Goal: Check status

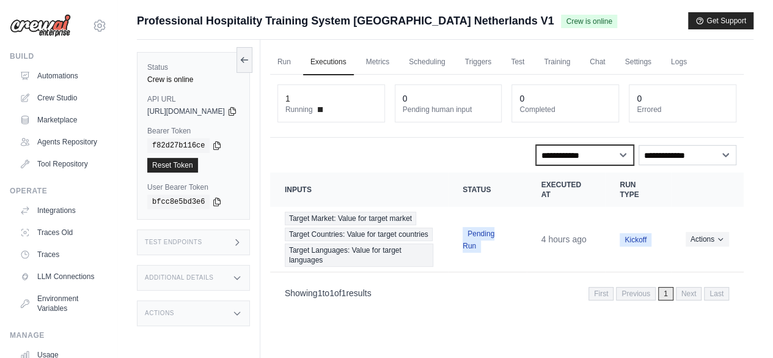
click at [620, 152] on select "**********" at bounding box center [585, 155] width 98 height 20
click at [619, 152] on select "**********" at bounding box center [585, 155] width 98 height 20
click at [482, 246] on span "Pending Run" at bounding box center [479, 240] width 32 height 26
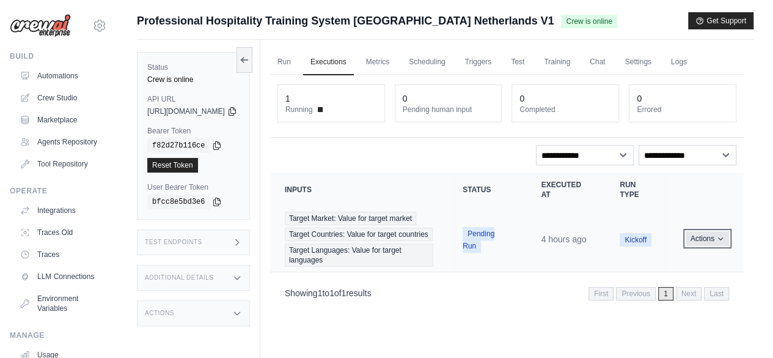
click at [723, 242] on icon "Actions for execution" at bounding box center [720, 238] width 7 height 7
click at [669, 271] on link "View Details" at bounding box center [690, 261] width 78 height 20
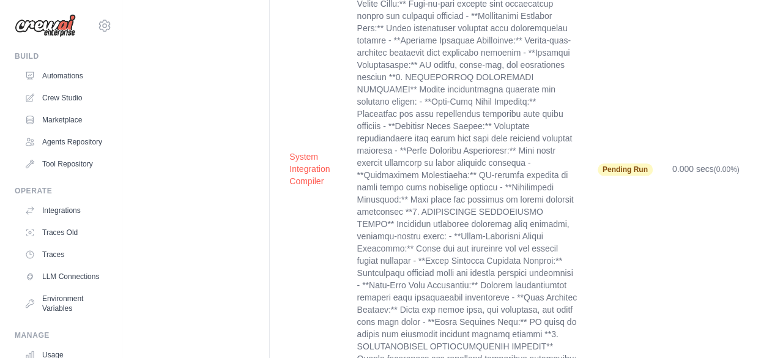
scroll to position [5261, 0]
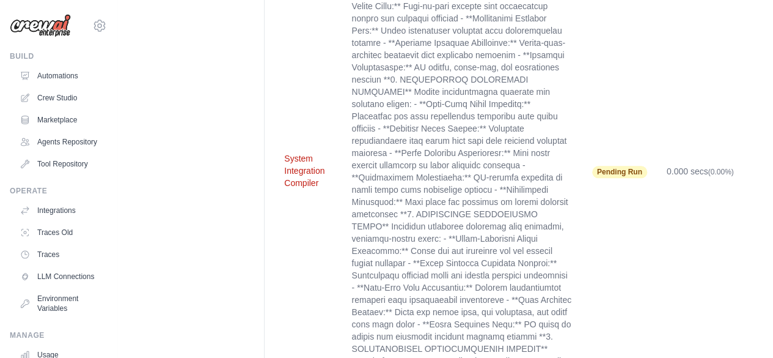
click at [298, 152] on button "System Integration Compiler" at bounding box center [308, 170] width 48 height 37
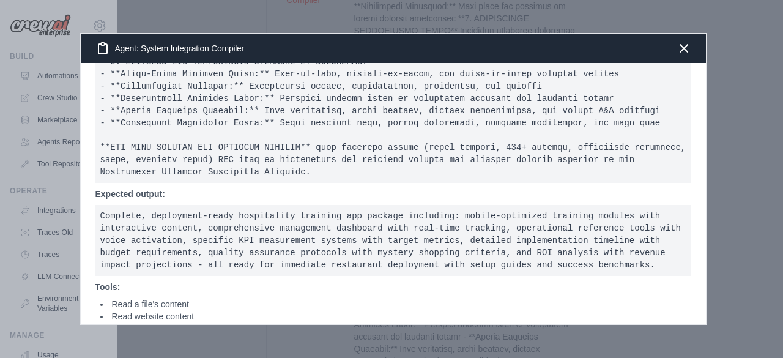
scroll to position [659, 0]
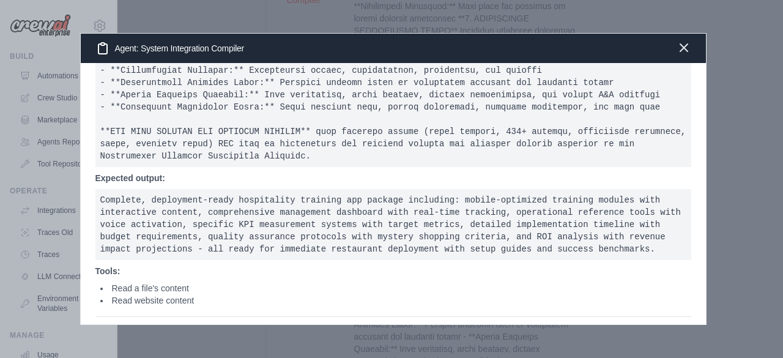
click at [683, 49] on icon "button" at bounding box center [683, 47] width 15 height 15
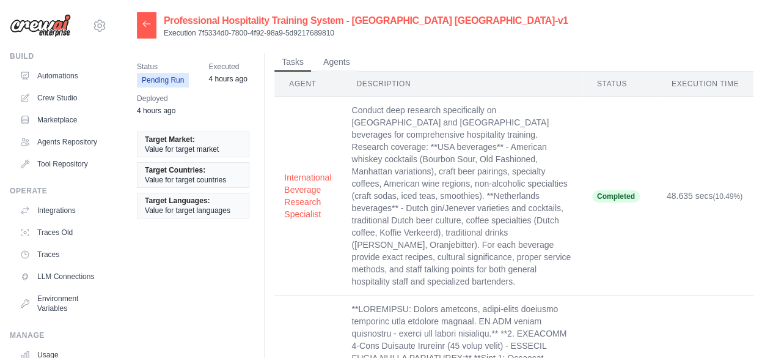
scroll to position [0, 0]
click at [326, 61] on button "Agents" at bounding box center [337, 62] width 42 height 18
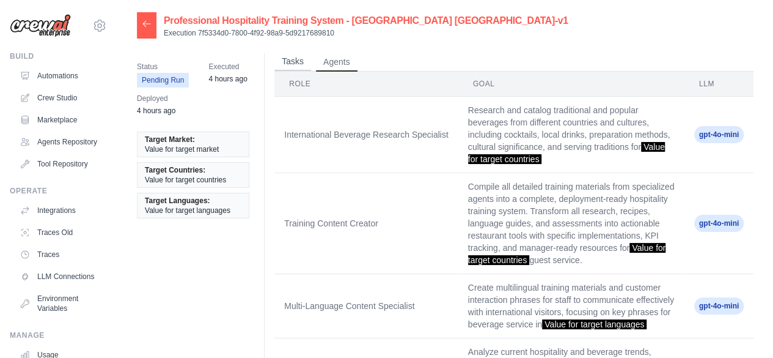
click at [297, 62] on button "Tasks" at bounding box center [293, 62] width 37 height 18
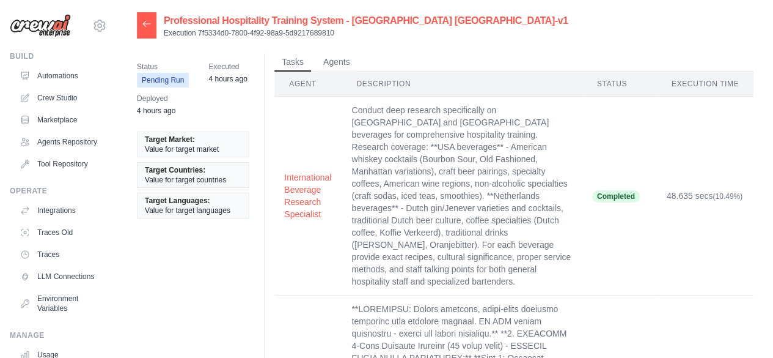
click at [143, 29] on div at bounding box center [147, 25] width 20 height 26
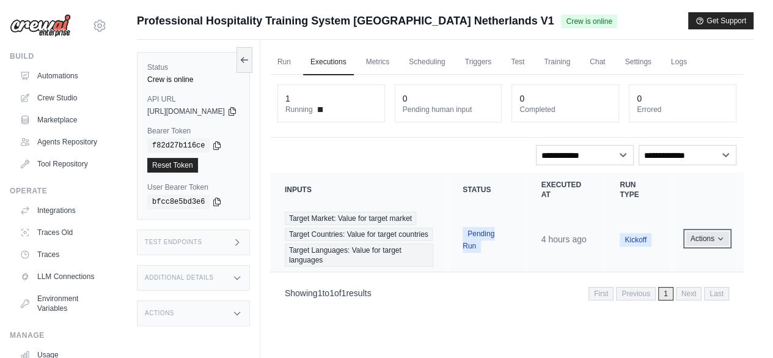
click at [720, 242] on icon "Actions for execution" at bounding box center [720, 238] width 7 height 7
click at [688, 268] on link "View Details" at bounding box center [690, 261] width 78 height 20
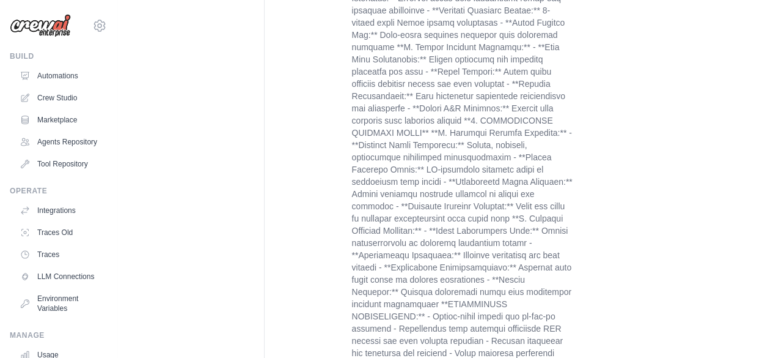
scroll to position [4528, 0]
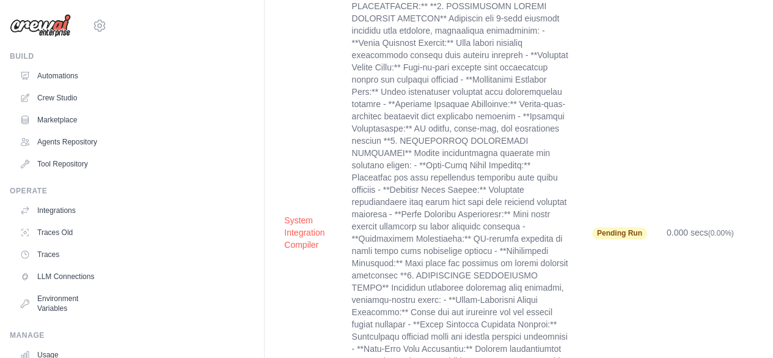
scroll to position [5139, 0]
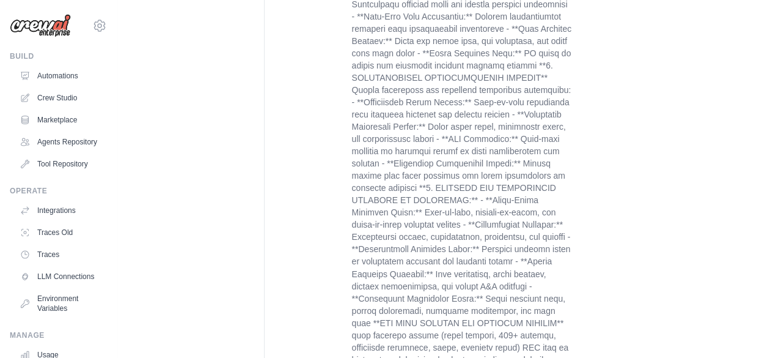
scroll to position [5506, 0]
